Goal: Navigation & Orientation: Find specific page/section

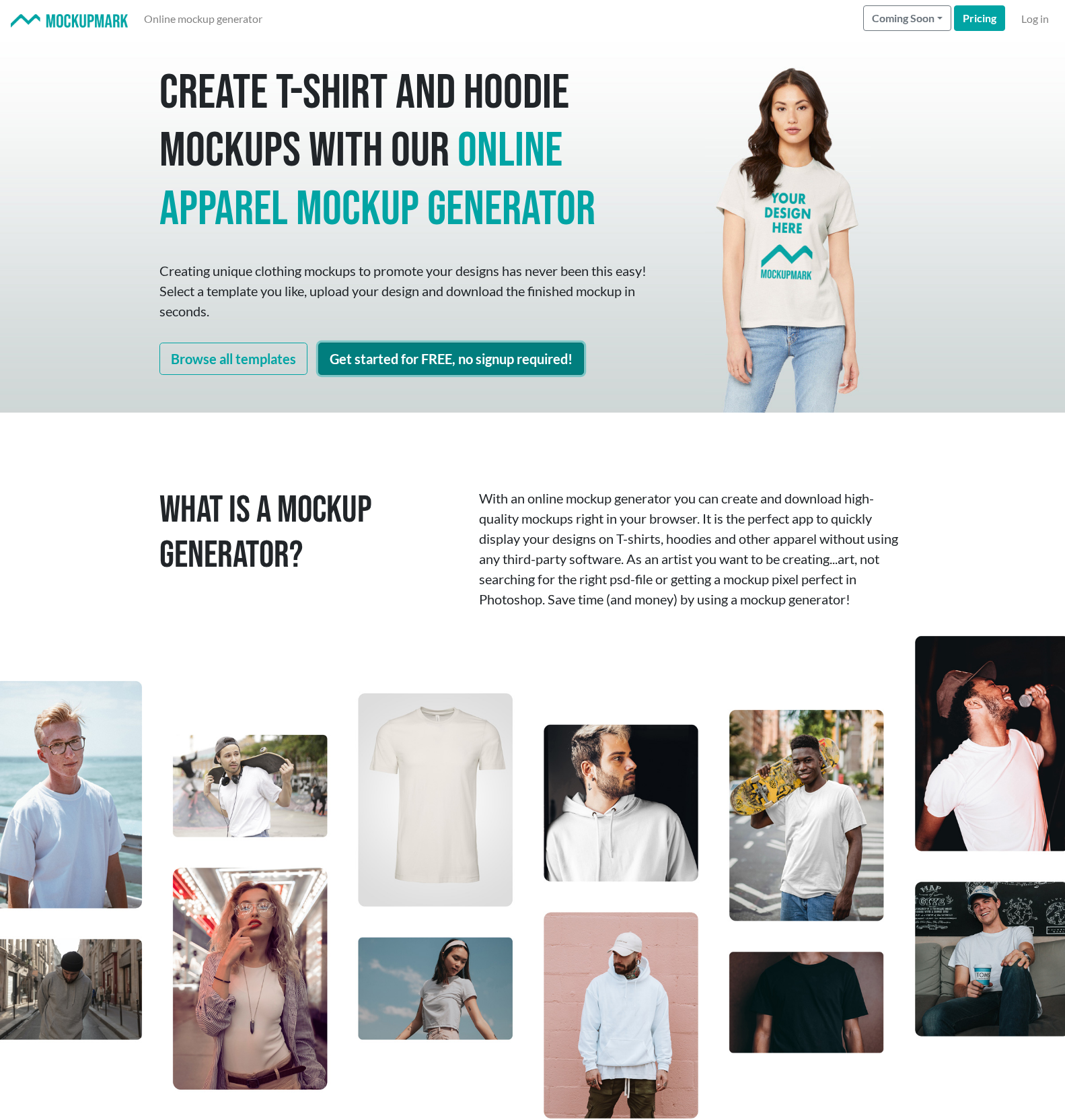
click at [431, 357] on link "Get started for FREE, no signup required!" at bounding box center [451, 358] width 266 height 32
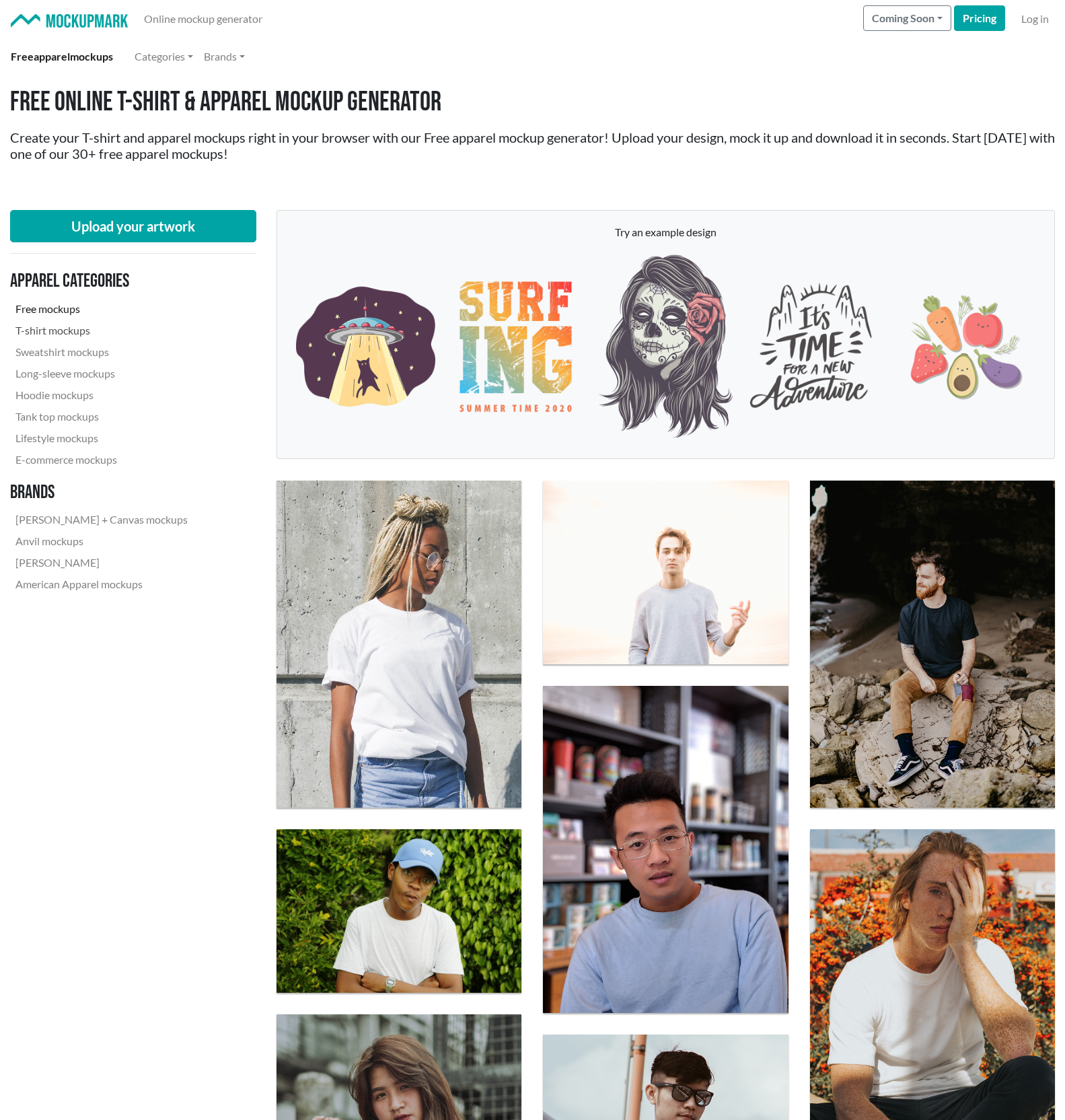
click at [28, 329] on link "T-shirt mockups" at bounding box center [102, 330] width 183 height 21
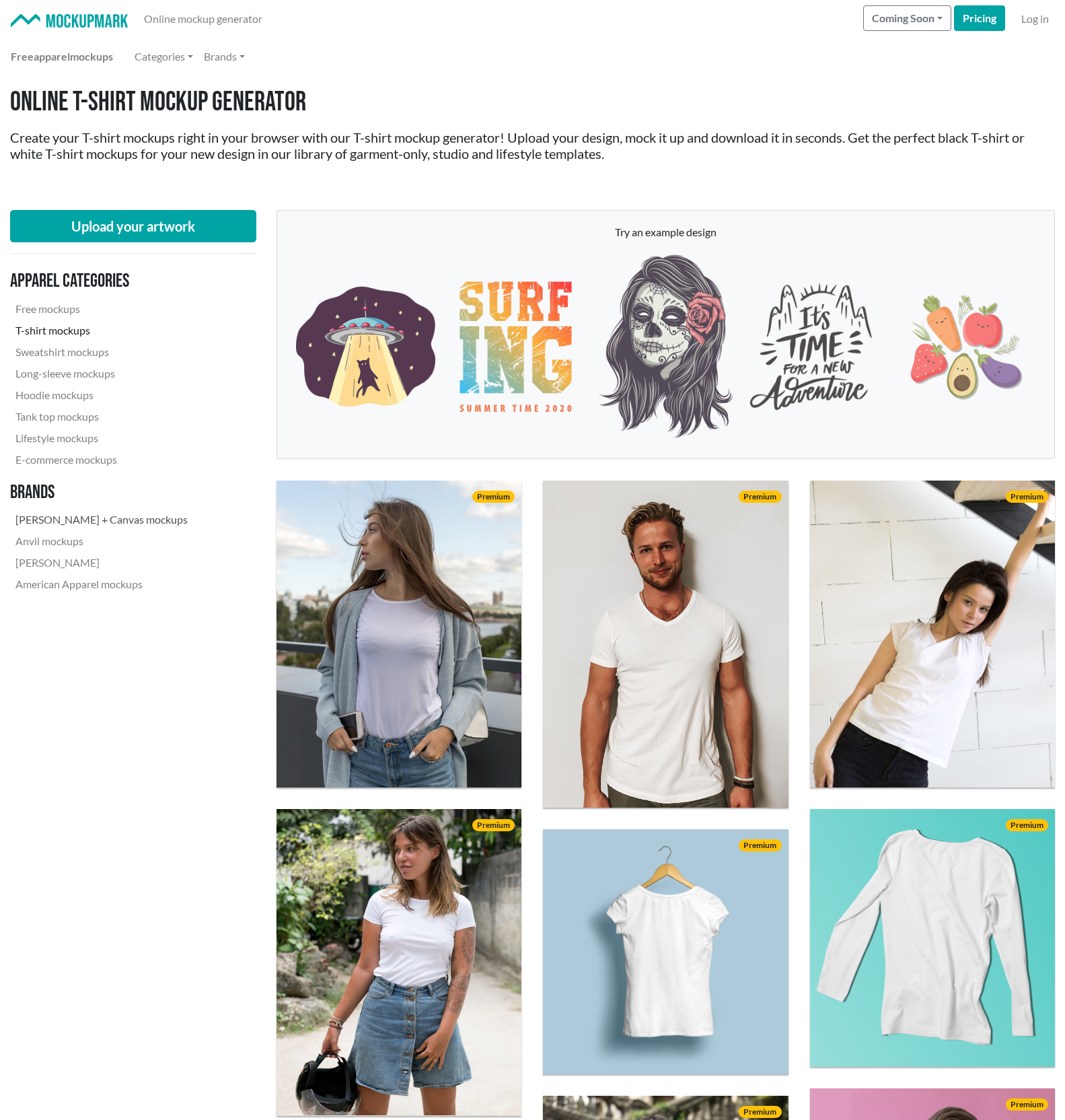
click at [73, 517] on link "[PERSON_NAME] + Canvas mockups" at bounding box center [102, 520] width 183 height 21
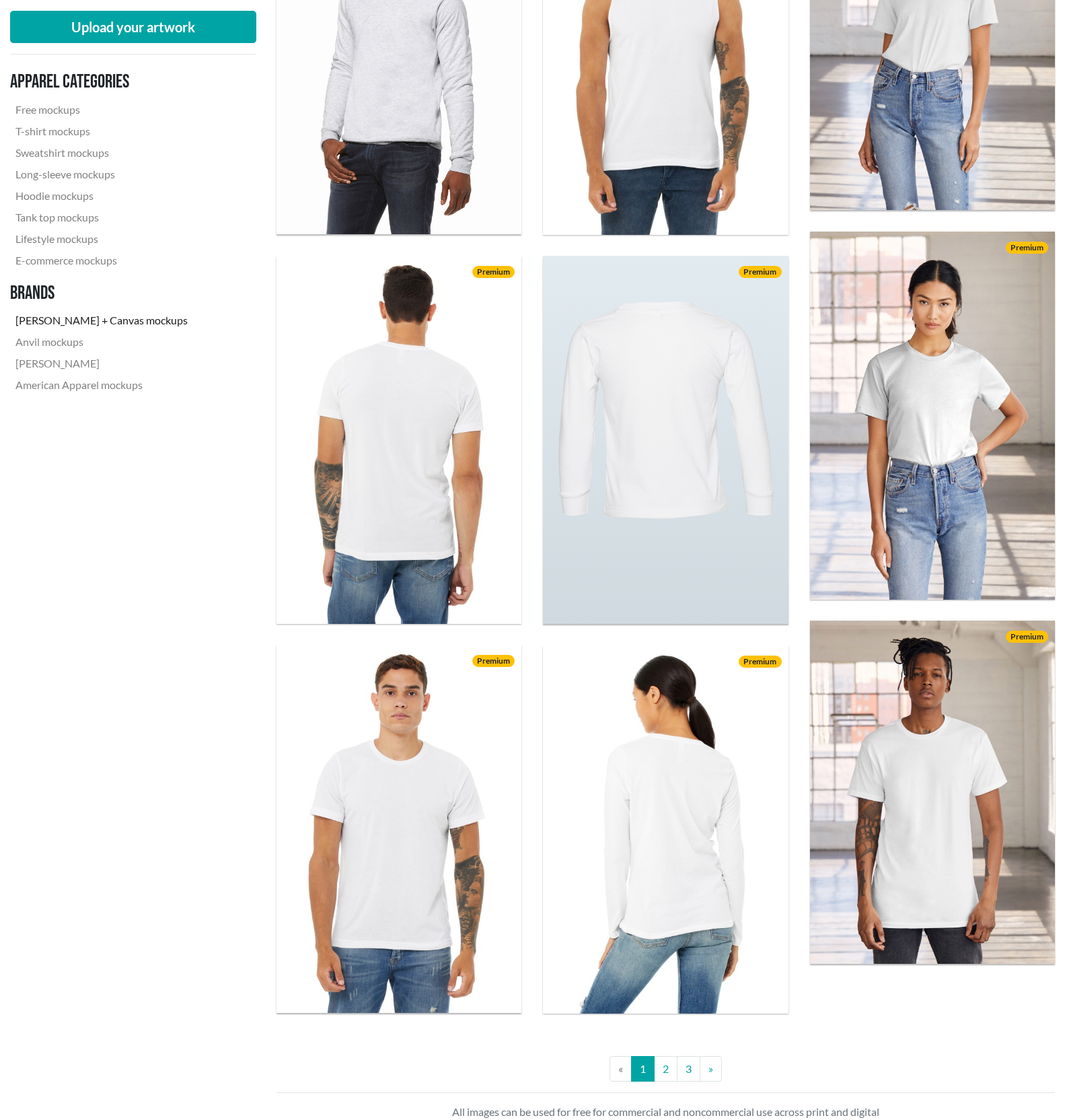
scroll to position [2912, 0]
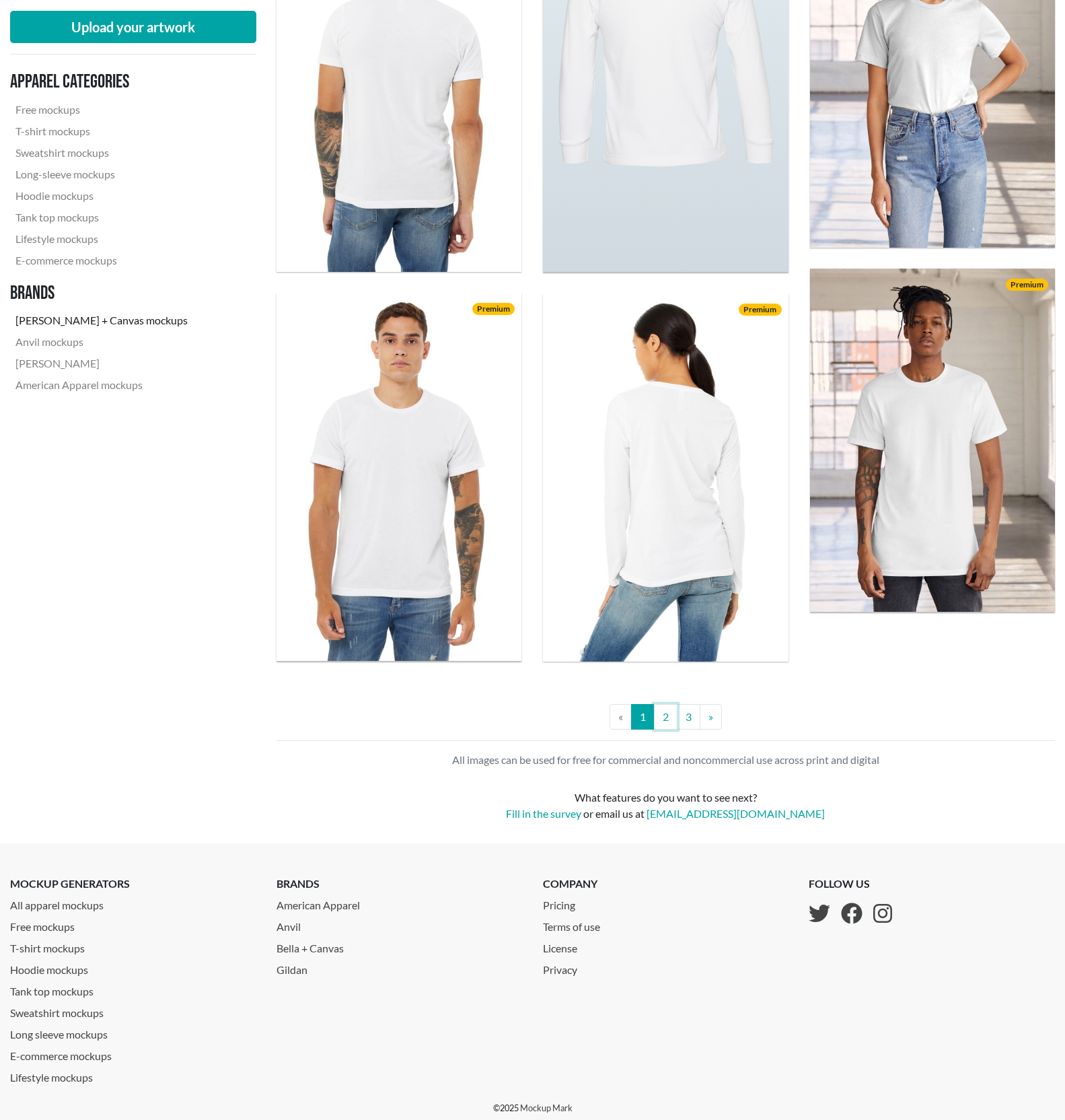
click at [667, 719] on link "2" at bounding box center [665, 716] width 24 height 26
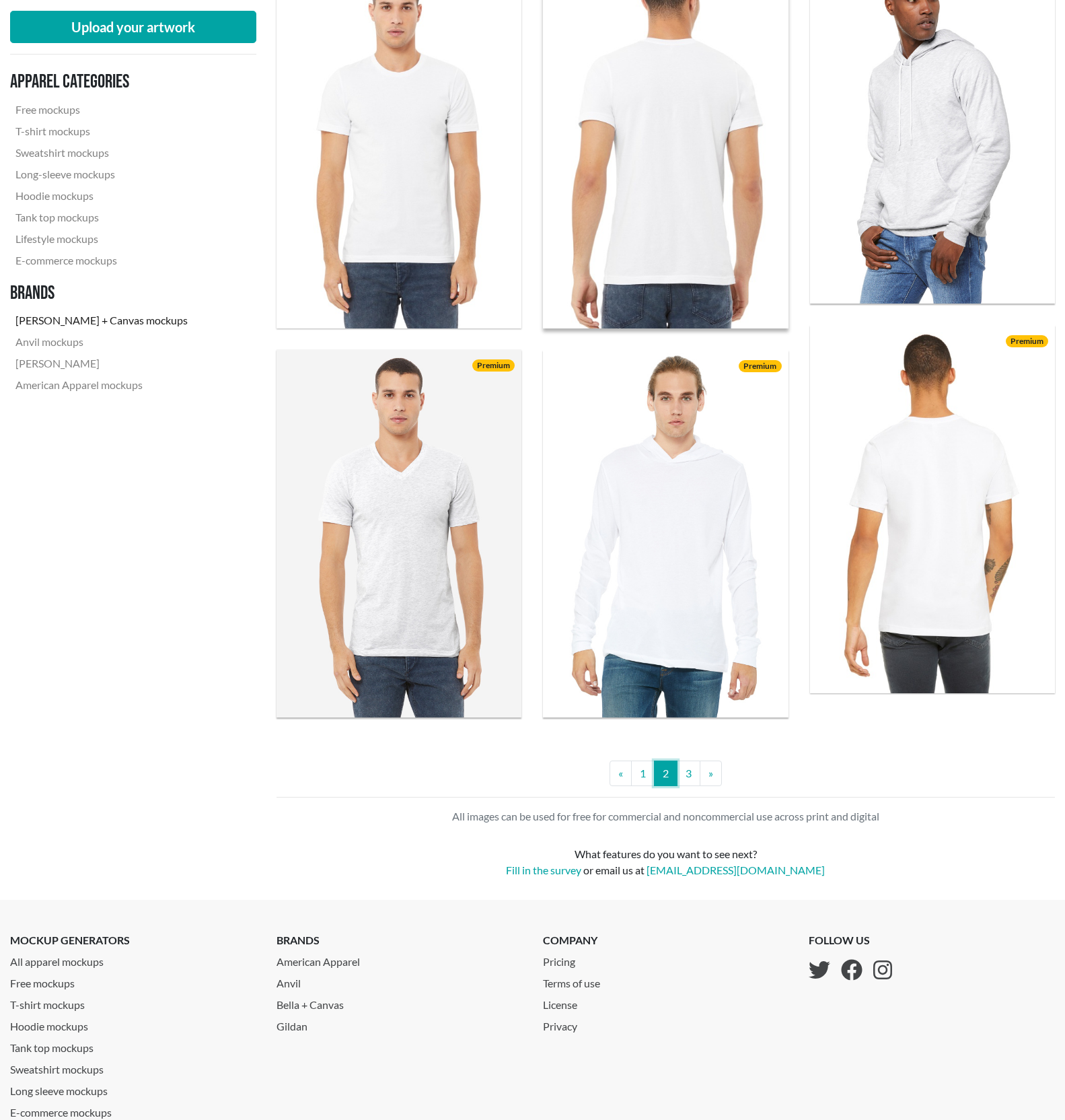
scroll to position [2912, 0]
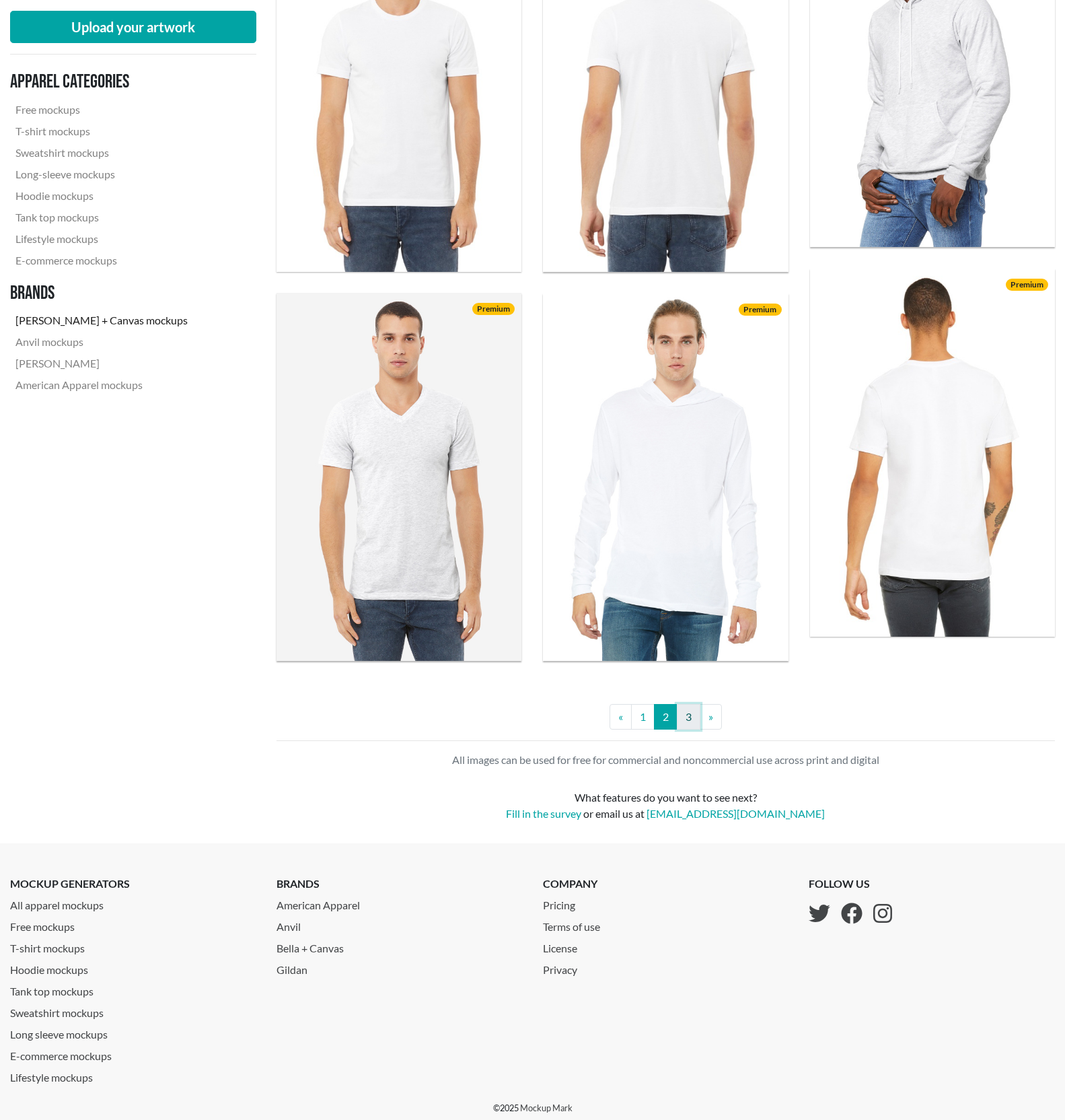
click at [686, 725] on link "3" at bounding box center [689, 716] width 24 height 26
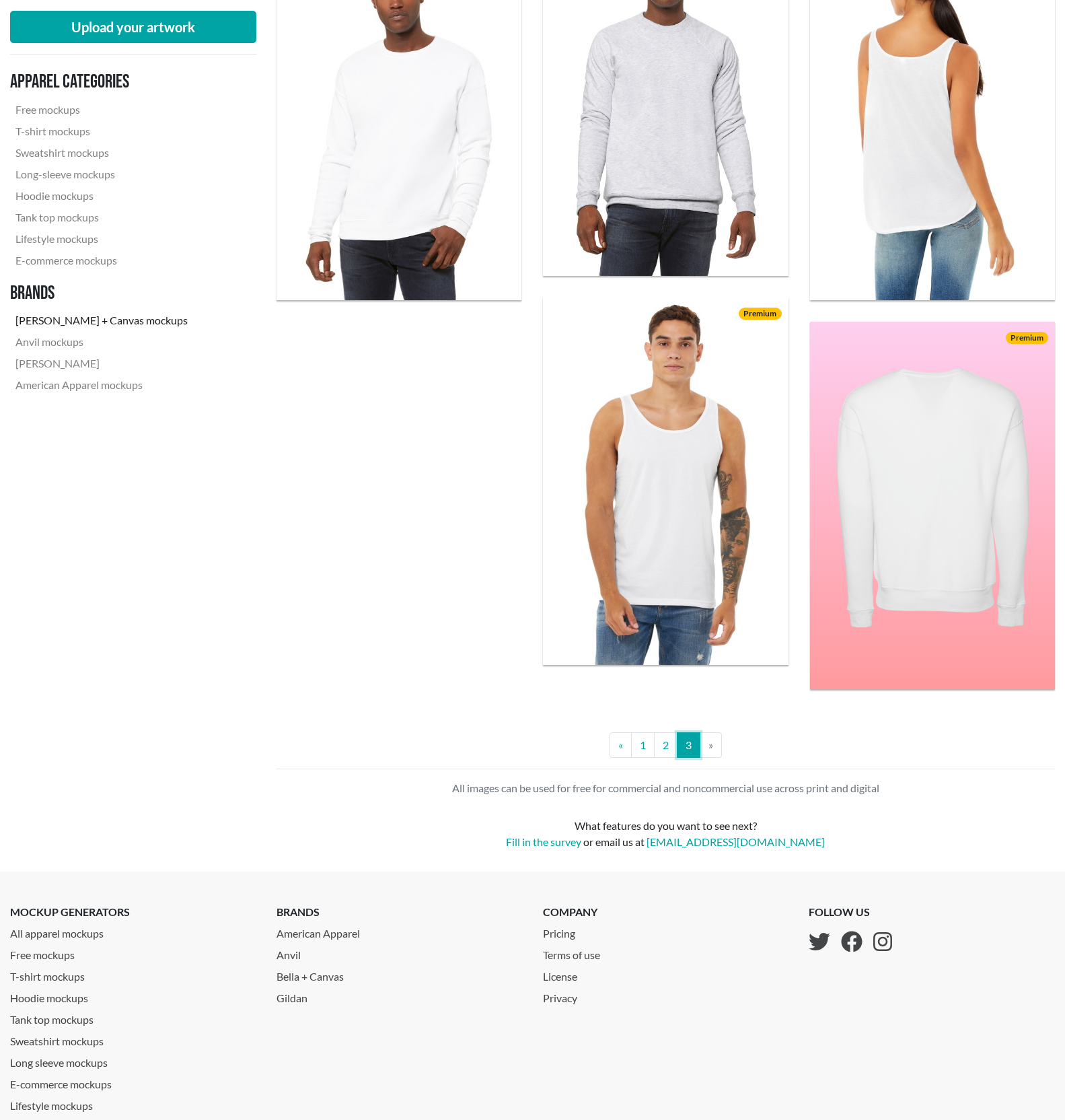
scroll to position [2522, 0]
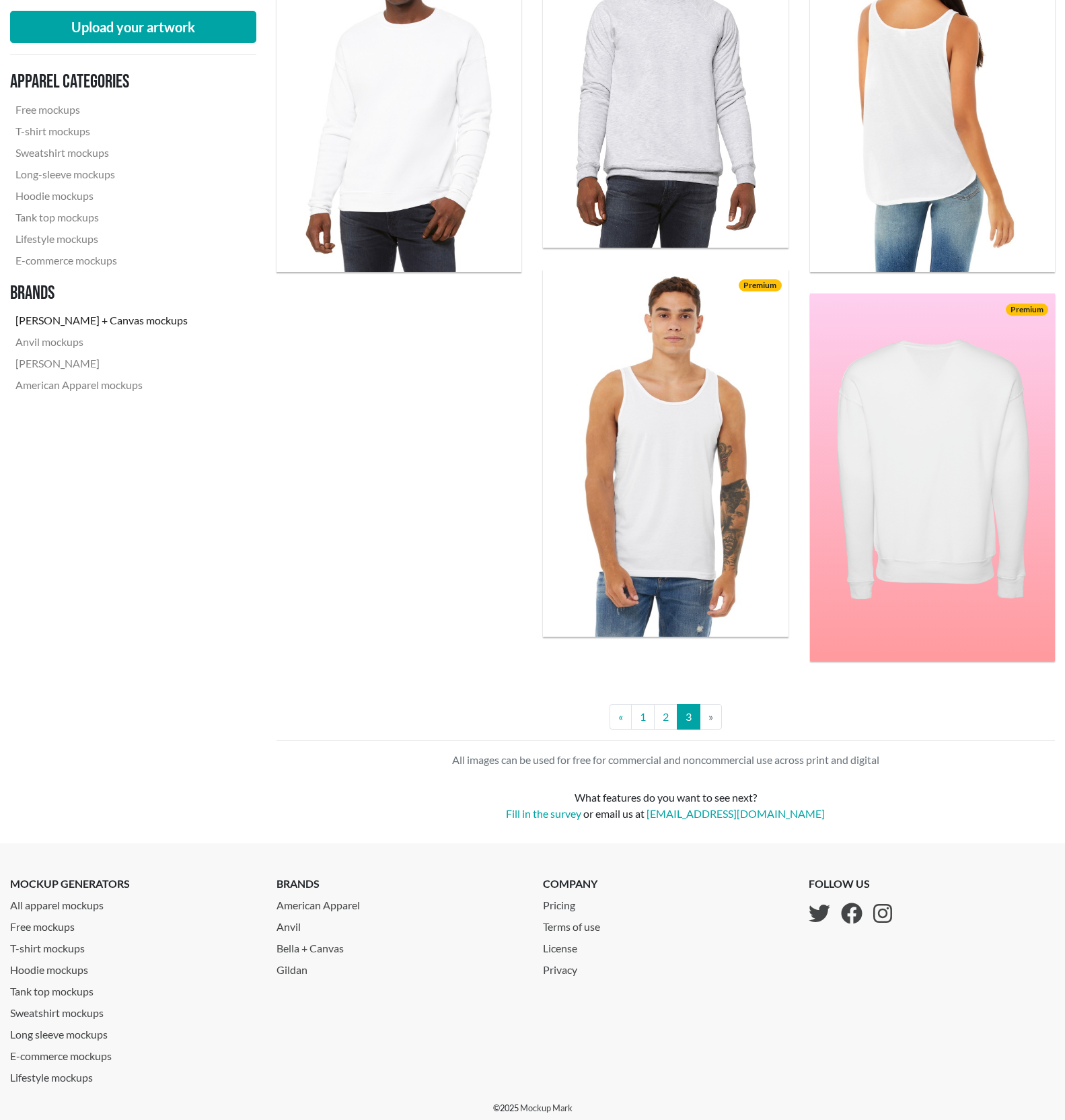
click at [712, 717] on li "» Next" at bounding box center [711, 716] width 21 height 26
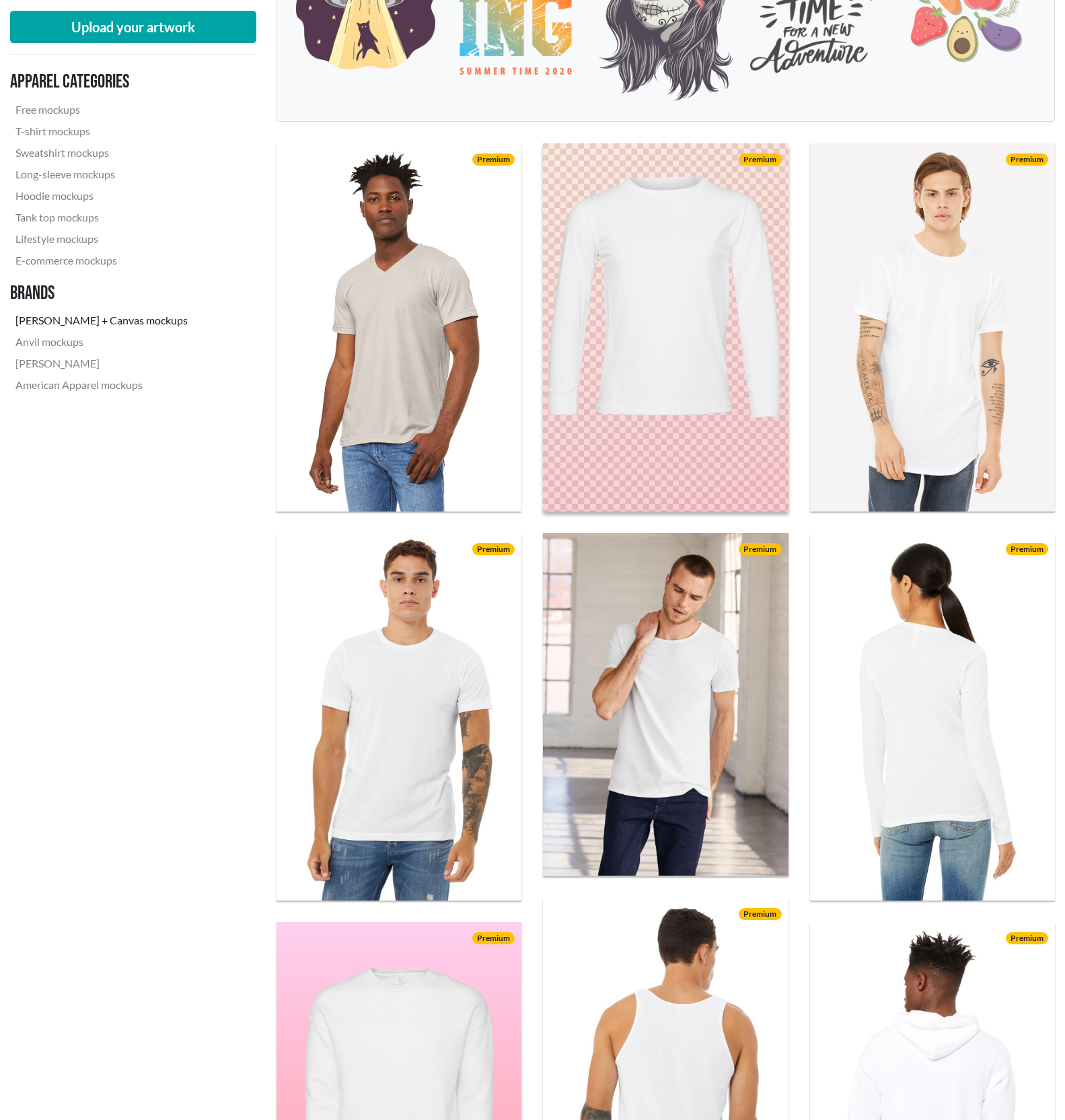
scroll to position [0, 0]
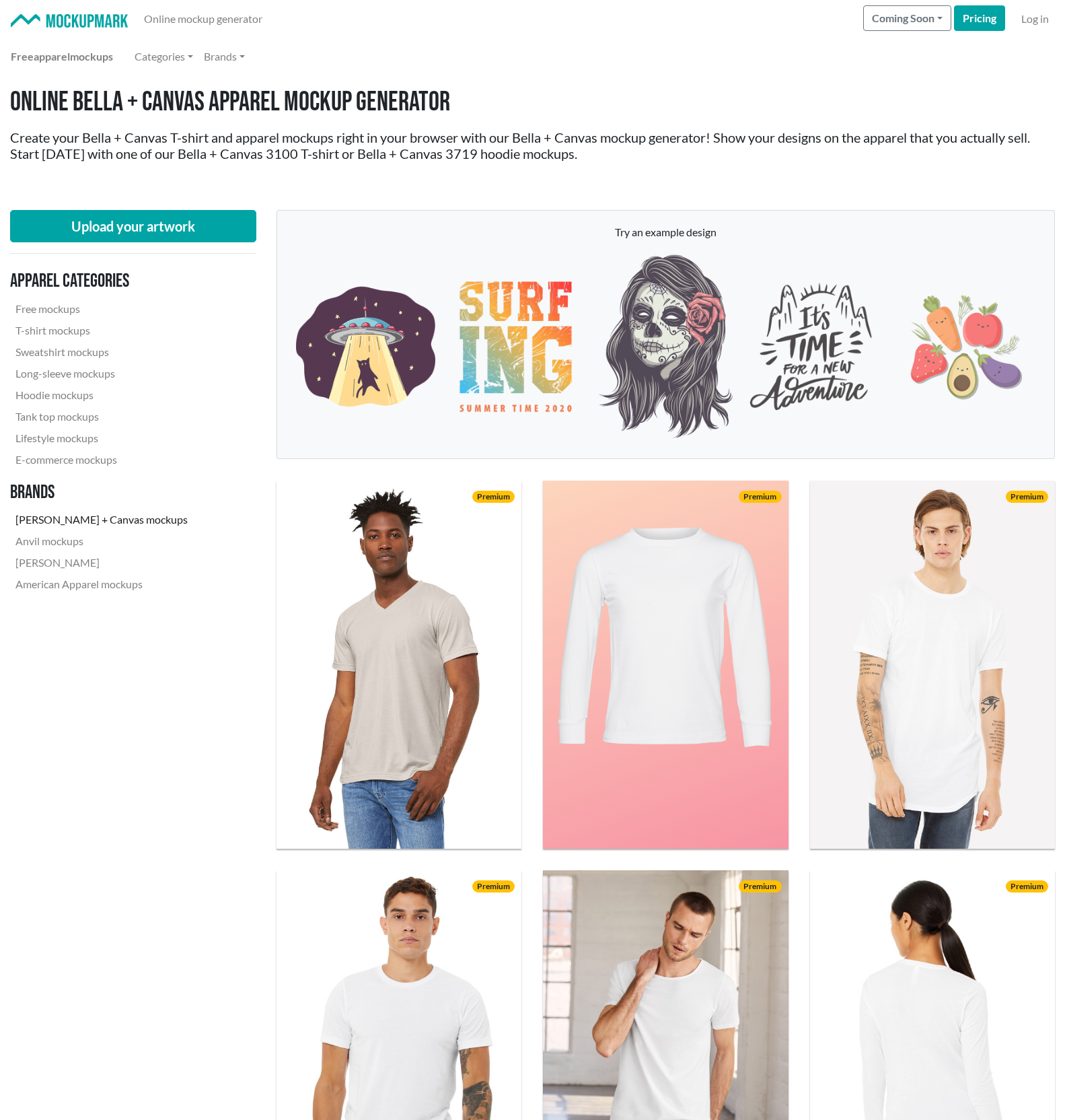
click at [91, 521] on link "[PERSON_NAME] + Canvas mockups" at bounding box center [102, 520] width 183 height 21
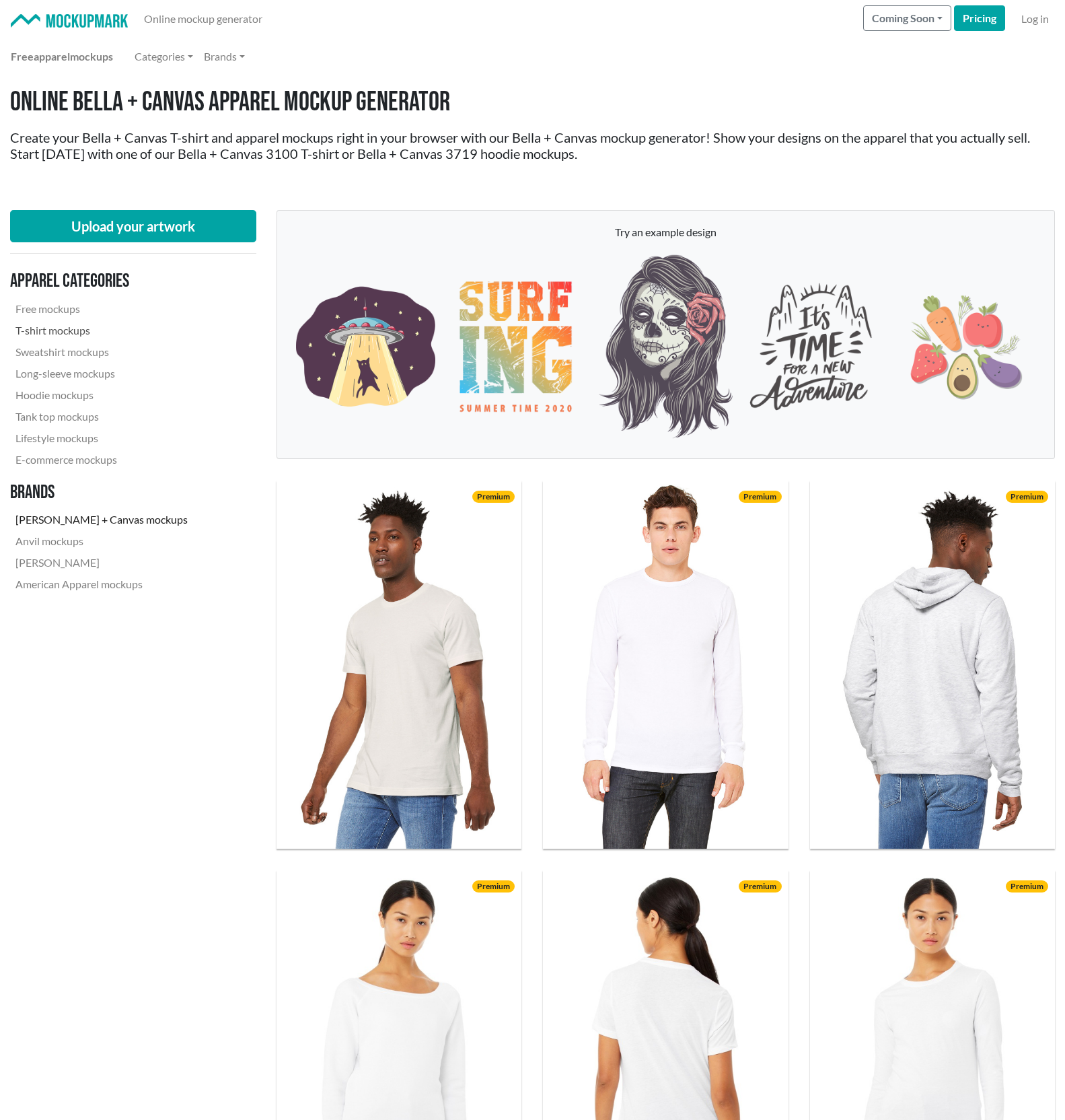
click at [64, 332] on link "T-shirt mockups" at bounding box center [102, 330] width 183 height 21
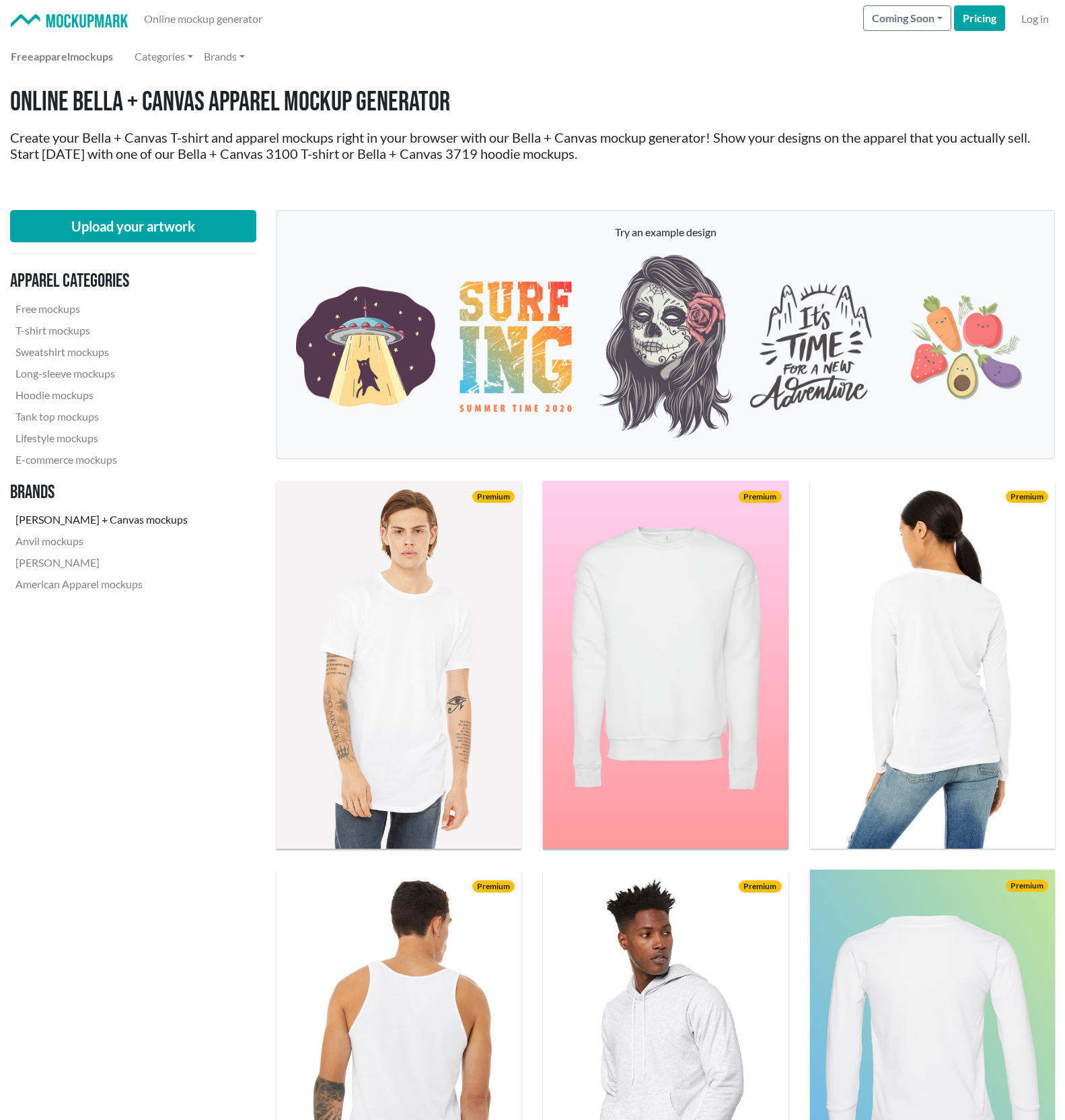
scroll to position [2912, 0]
